Goal: Information Seeking & Learning: Learn about a topic

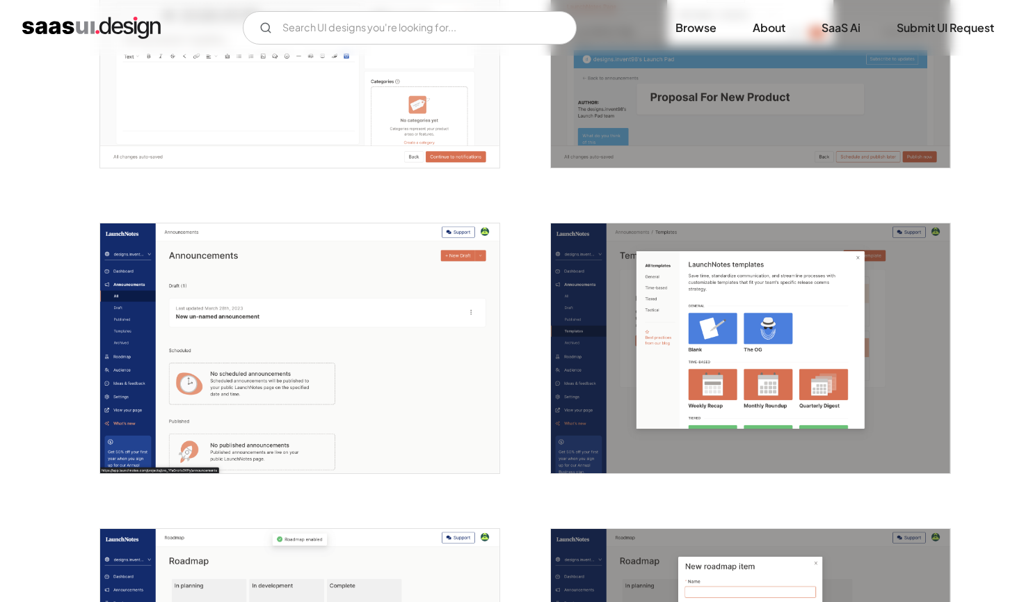
scroll to position [1879, 0]
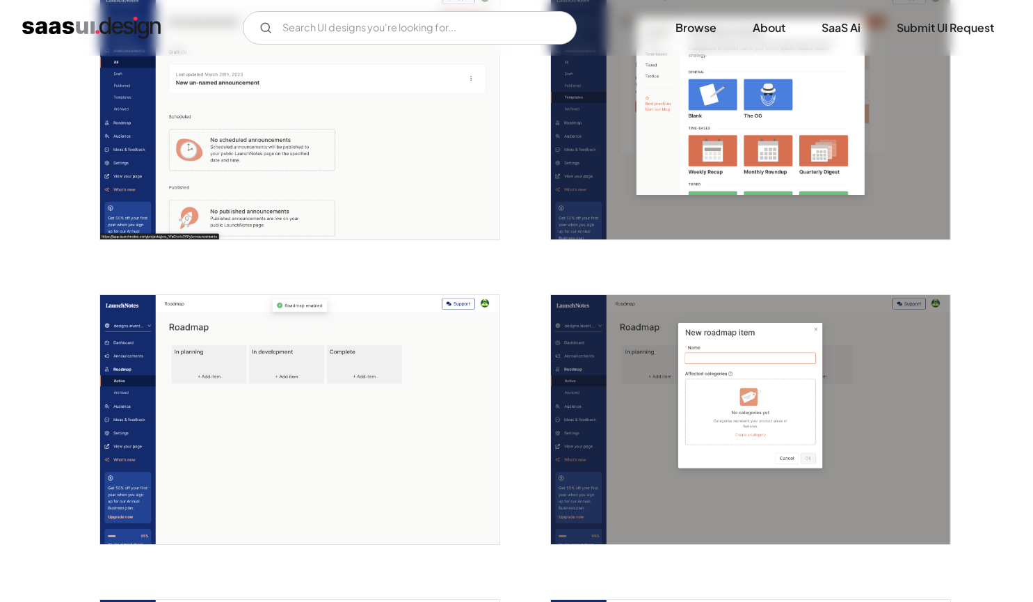
click at [116, 31] on img "home" at bounding box center [91, 28] width 138 height 22
click at [704, 26] on link "Browse" at bounding box center [696, 28] width 74 height 31
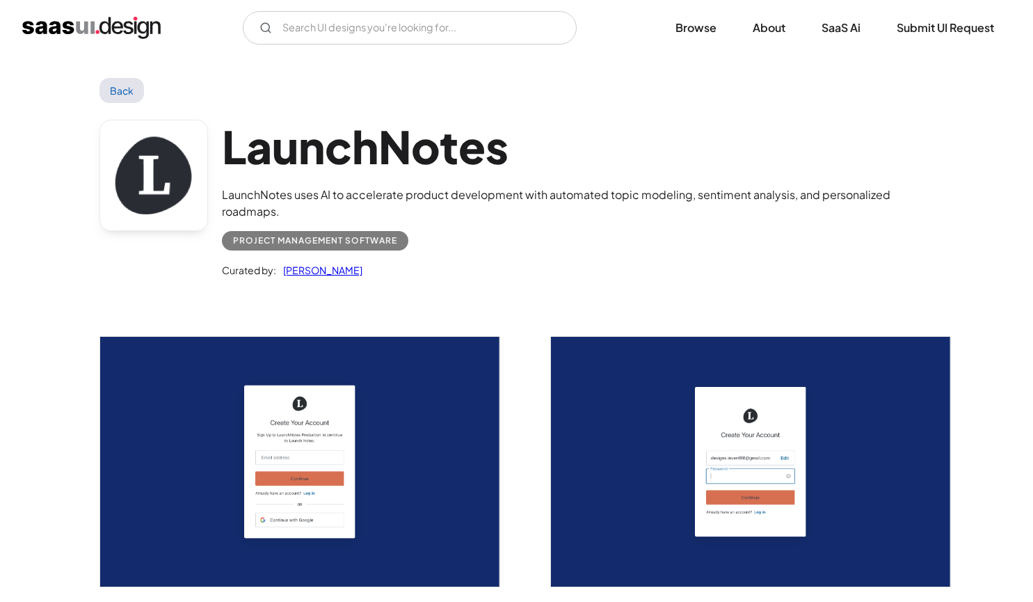
scroll to position [0, 0]
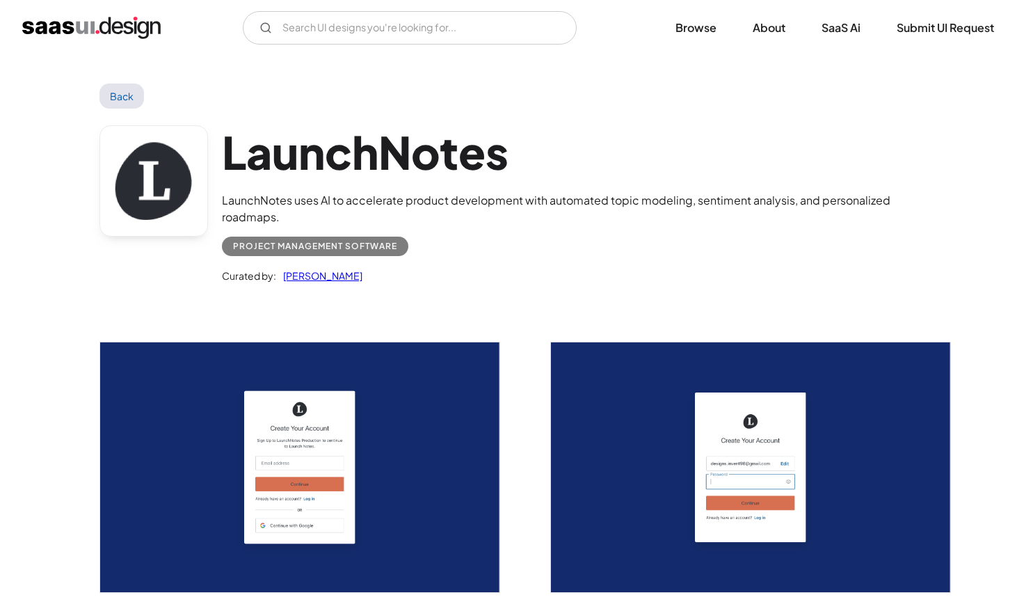
click at [129, 93] on link "Back" at bounding box center [122, 96] width 45 height 25
click at [96, 31] on img "home" at bounding box center [91, 28] width 138 height 22
click at [711, 27] on link "Browse" at bounding box center [696, 28] width 74 height 31
click at [131, 97] on link "Back" at bounding box center [122, 96] width 45 height 25
click at [95, 38] on img "home" at bounding box center [91, 28] width 138 height 22
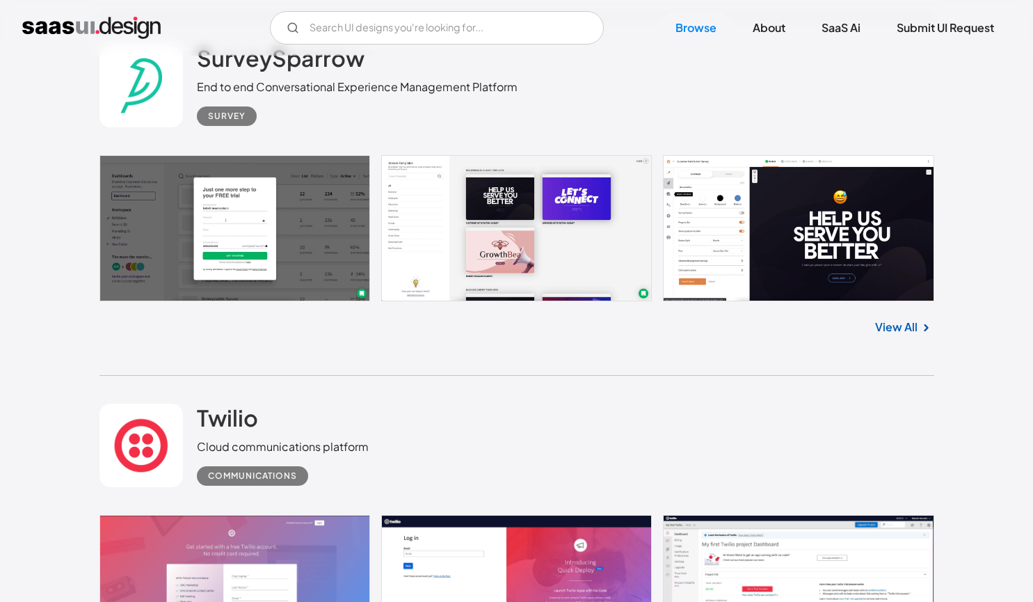
scroll to position [5567, 0]
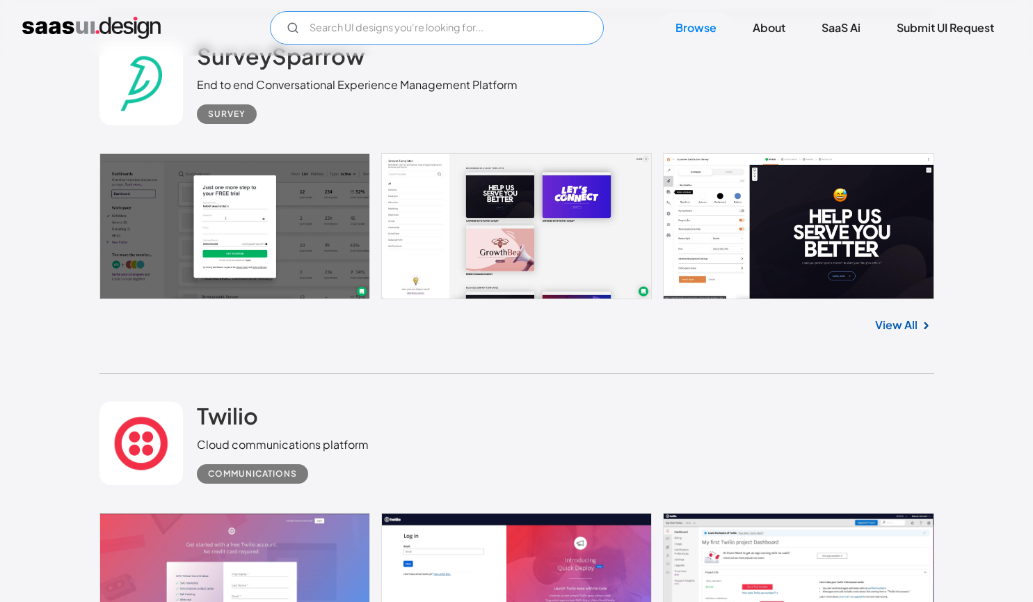
click at [422, 25] on input "Email Form" at bounding box center [437, 27] width 334 height 33
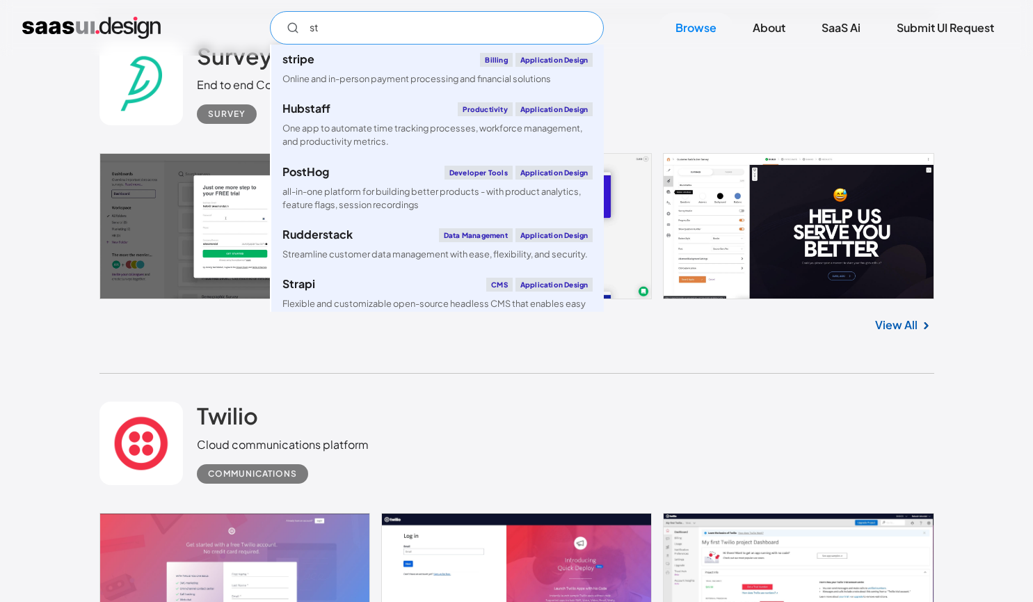
type input "s"
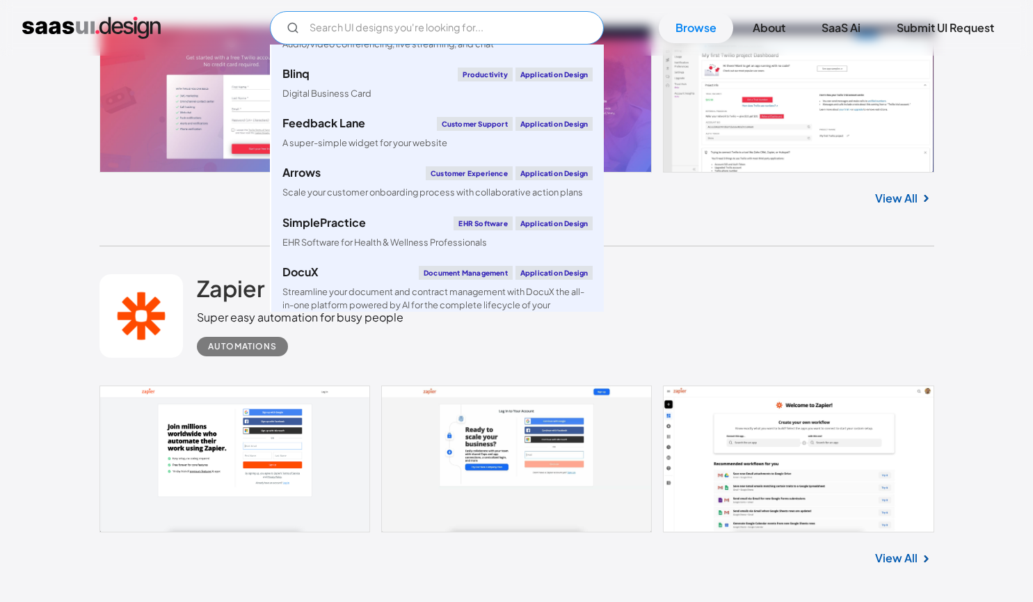
scroll to position [626, 0]
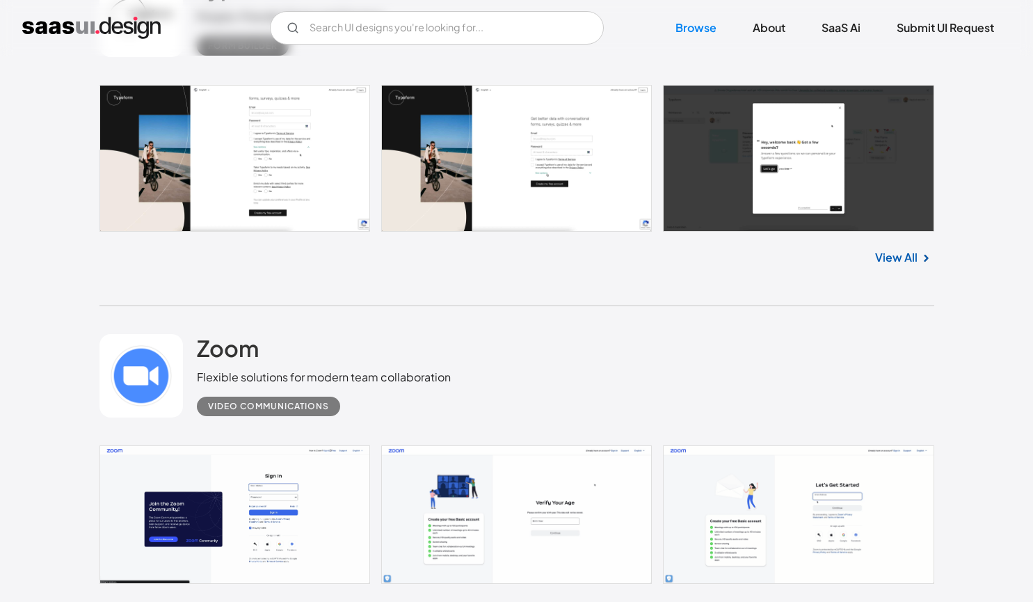
scroll to position [17744, 0]
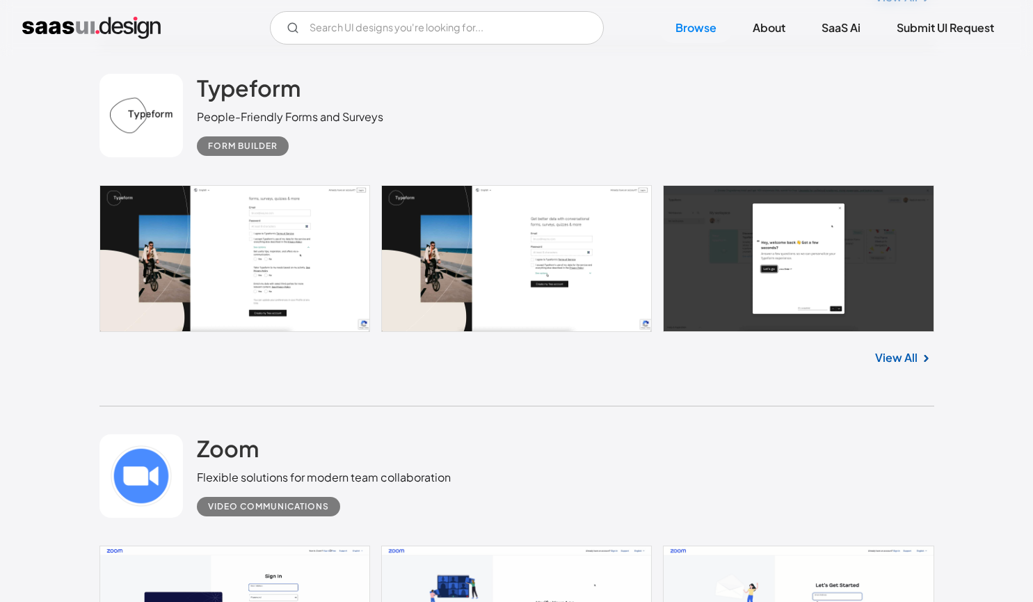
click at [309, 252] on link at bounding box center [517, 258] width 835 height 147
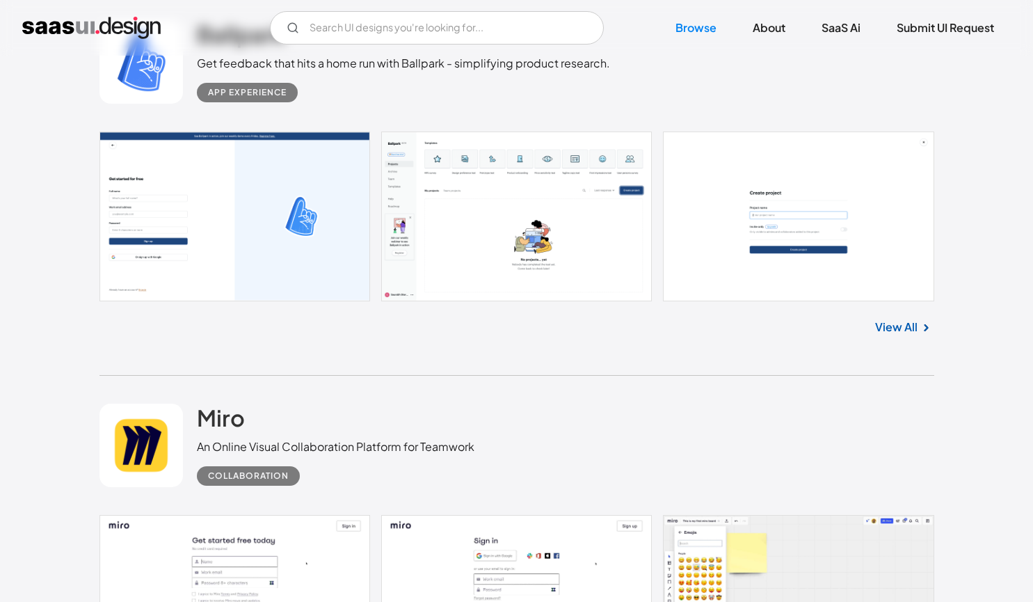
scroll to position [26372, 0]
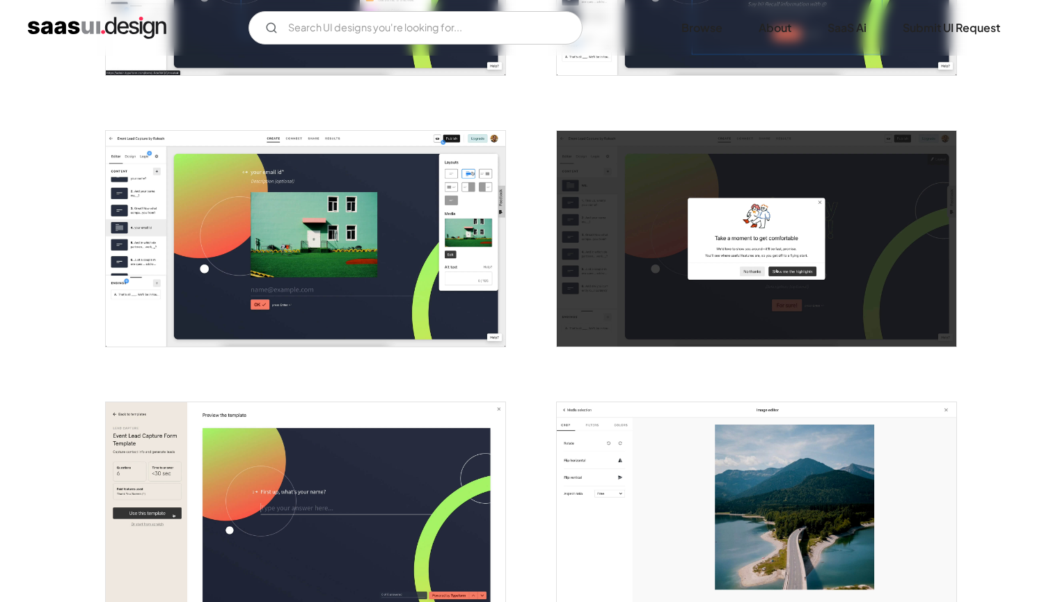
scroll to position [2296, 0]
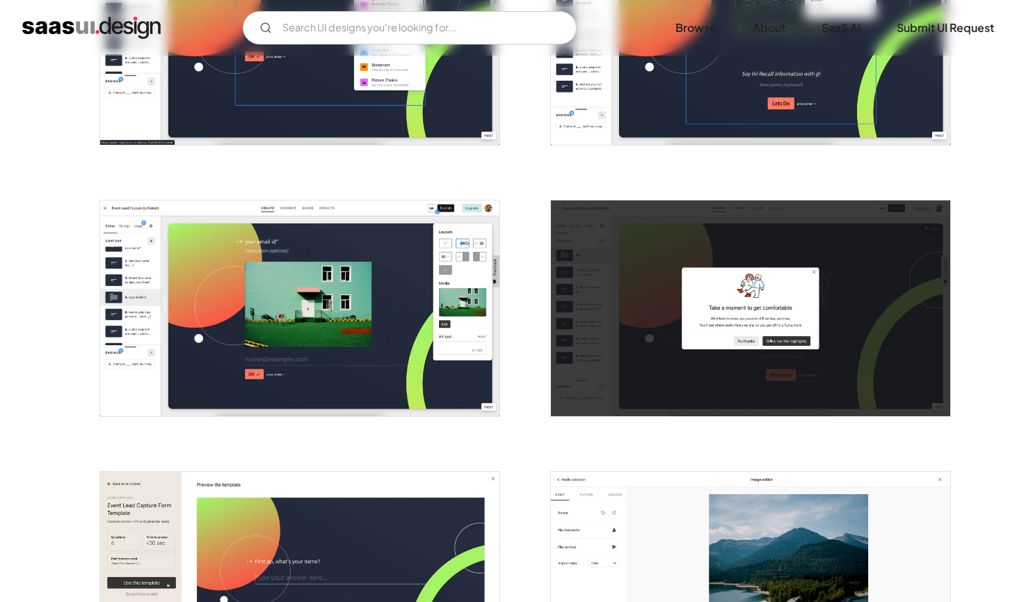
click at [153, 290] on img "open lightbox" at bounding box center [299, 308] width 399 height 216
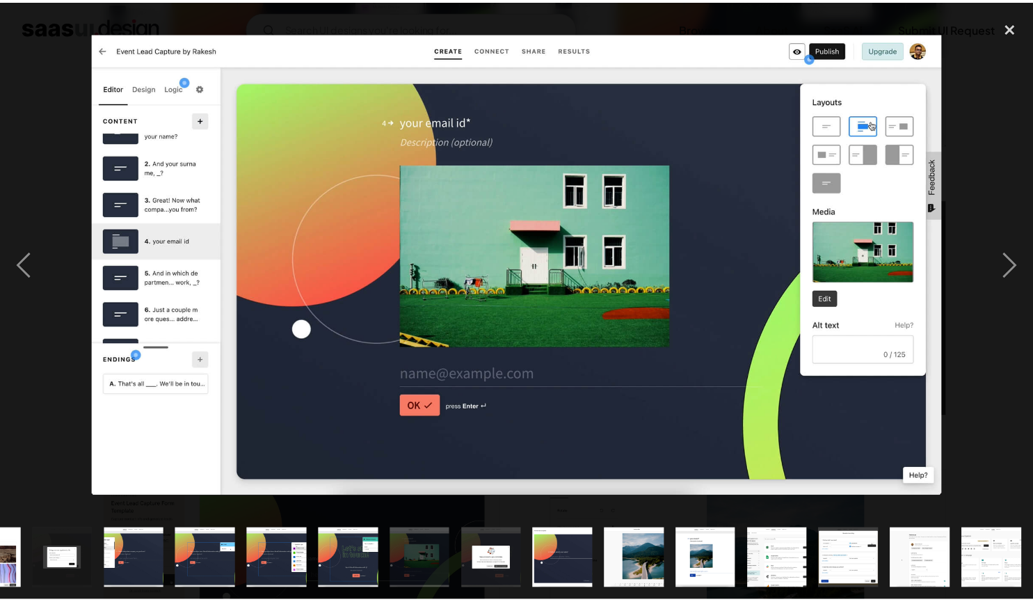
scroll to position [0, 774]
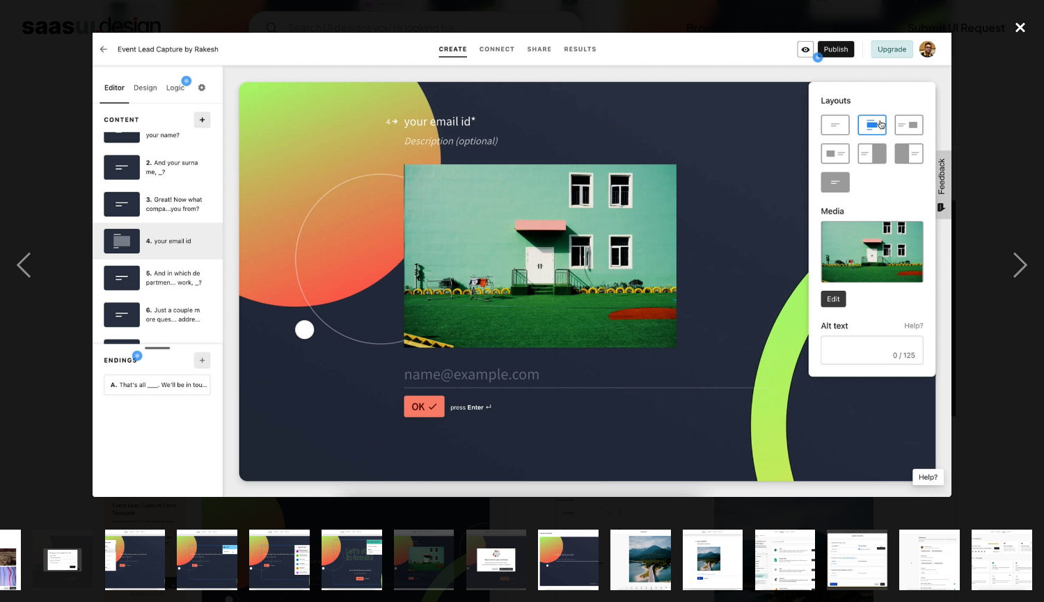
click at [1011, 24] on div "close lightbox" at bounding box center [1019, 27] width 47 height 31
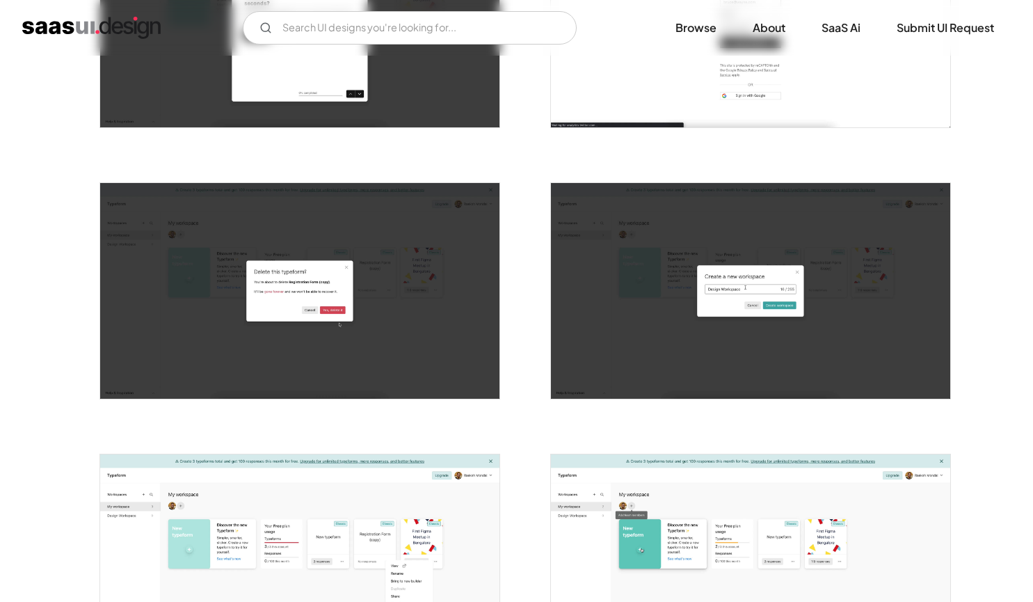
scroll to position [626, 0]
